Goal: Use online tool/utility: Utilize a website feature to perform a specific function

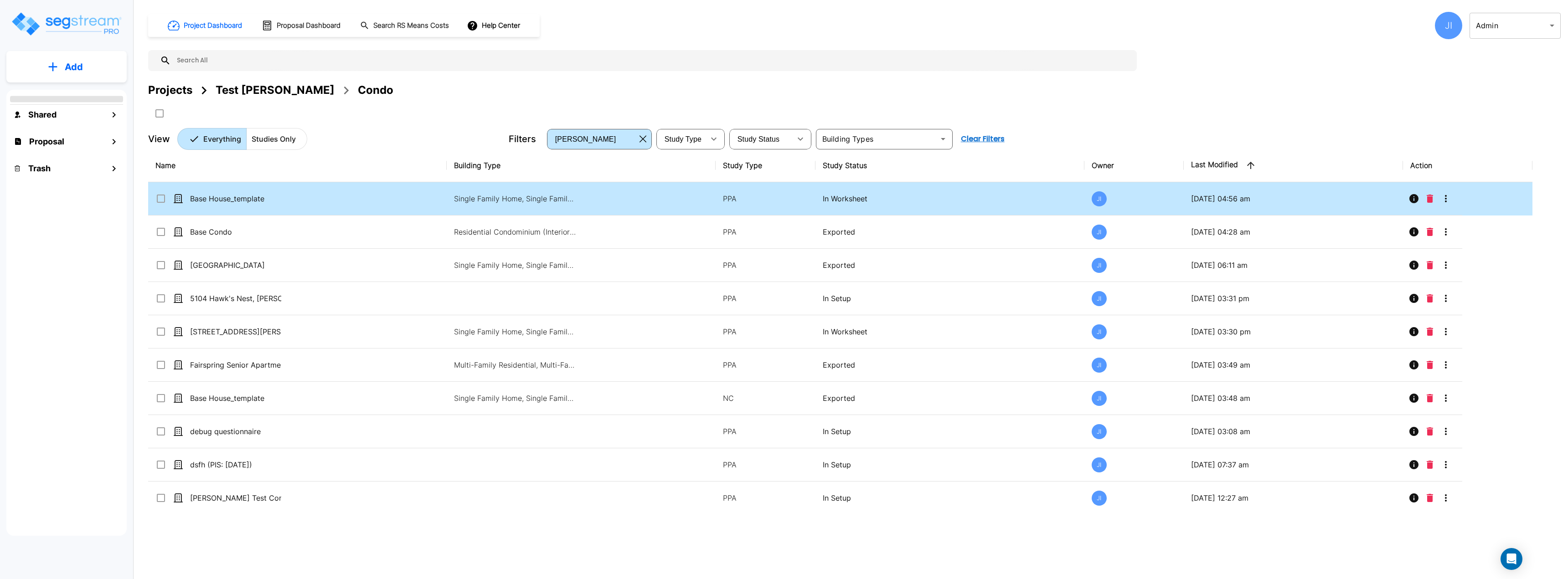
click at [309, 201] on td "Base House_template" at bounding box center [297, 199] width 298 height 33
checkbox input "true"
click at [309, 201] on td "Base House_template" at bounding box center [297, 199] width 298 height 33
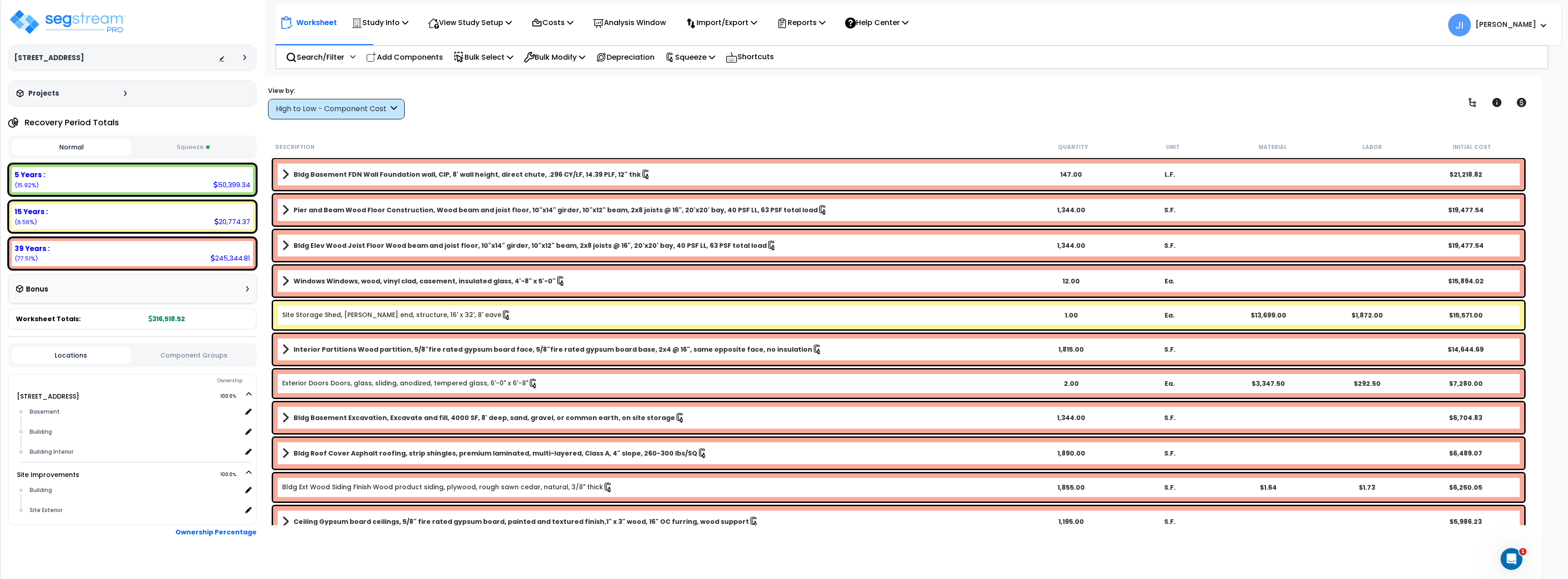
click at [198, 144] on button "Squeeze" at bounding box center [193, 148] width 120 height 16
click at [77, 144] on button "Normal" at bounding box center [71, 148] width 120 height 16
click at [187, 143] on button "Squeeze" at bounding box center [193, 148] width 120 height 16
click at [76, 149] on button "Normal" at bounding box center [71, 148] width 120 height 16
click at [183, 149] on button "Squeeze" at bounding box center [193, 148] width 120 height 16
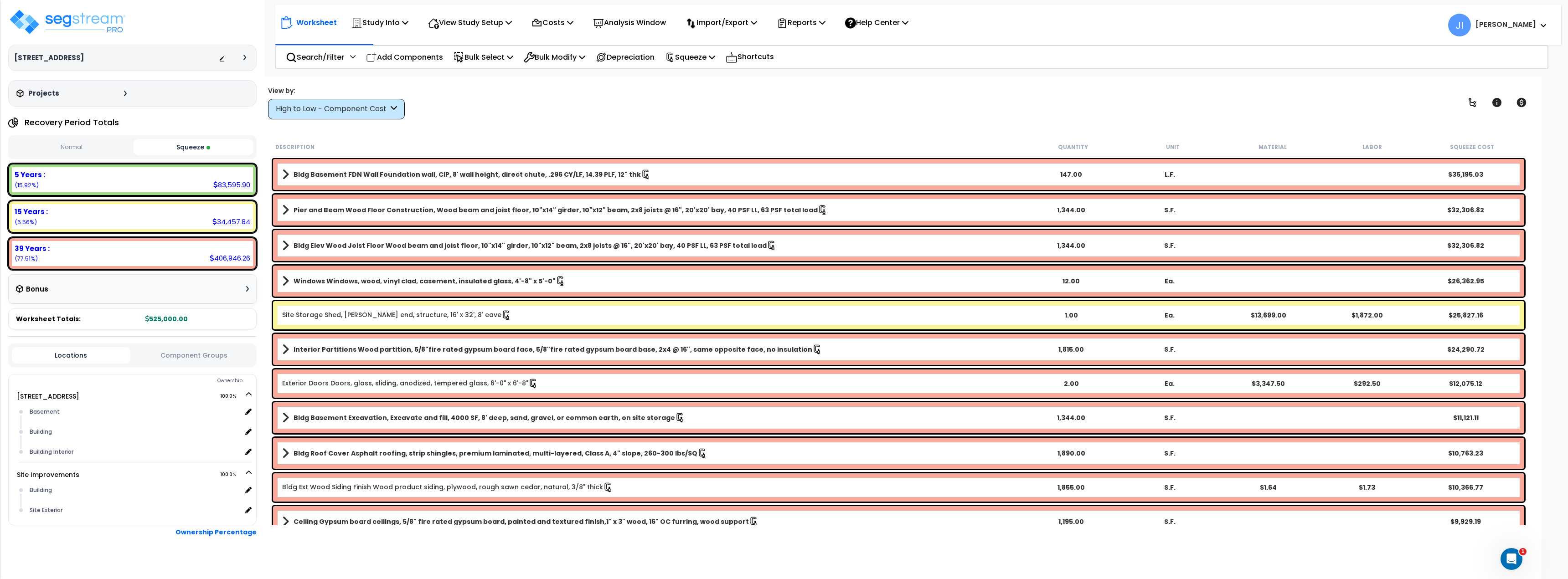
click at [67, 145] on button "Normal" at bounding box center [71, 148] width 120 height 16
